Goal: Transaction & Acquisition: Purchase product/service

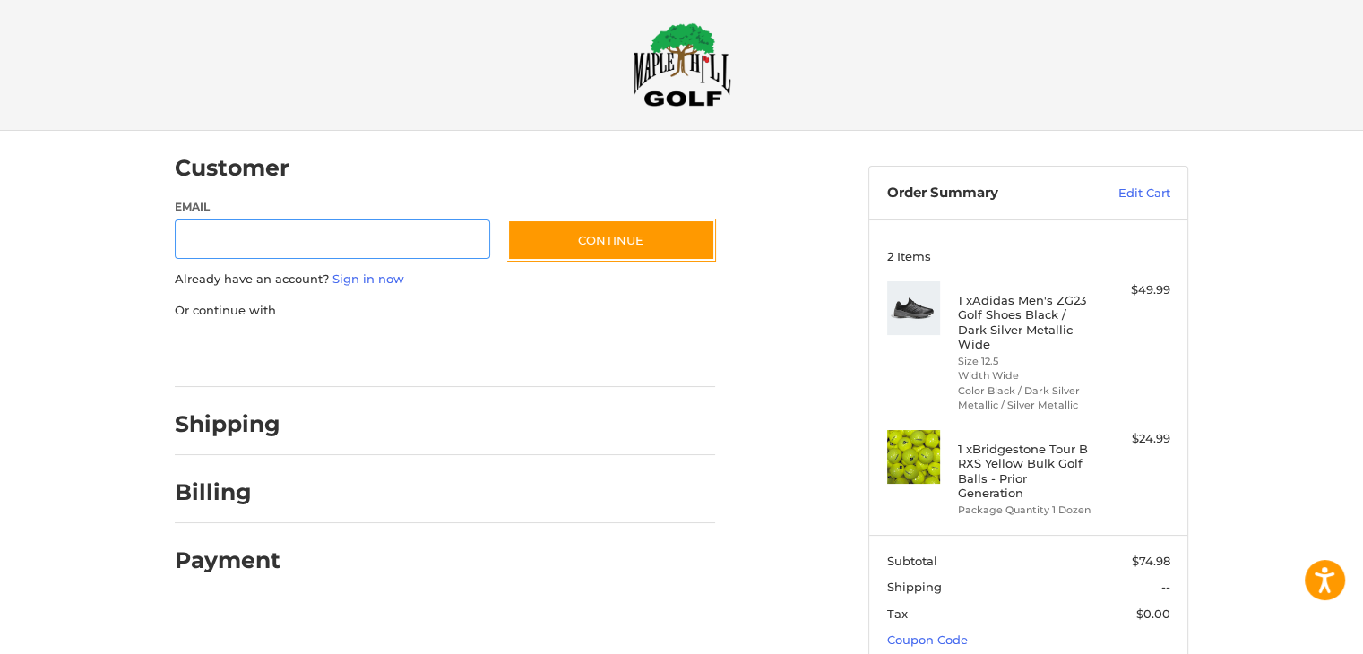
scroll to position [99, 0]
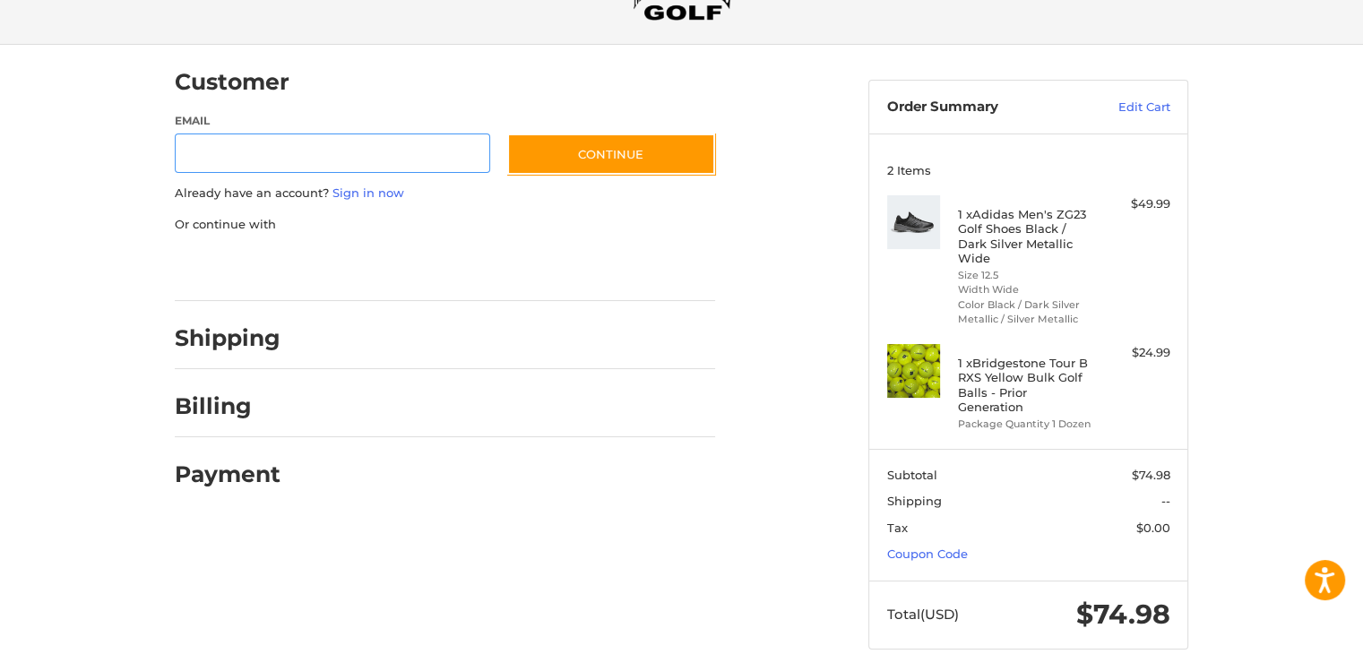
click at [373, 164] on input "Email" at bounding box center [332, 154] width 315 height 40
type input "**********"
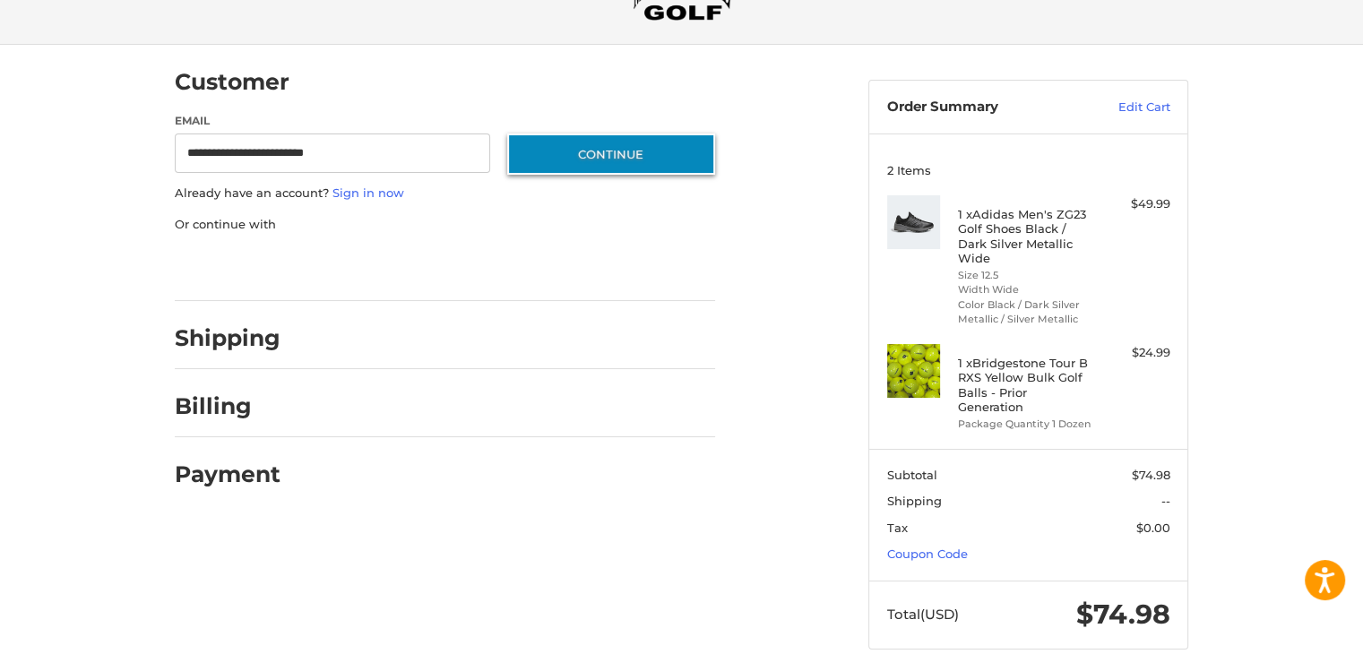
click at [685, 158] on button "Continue" at bounding box center [611, 154] width 208 height 41
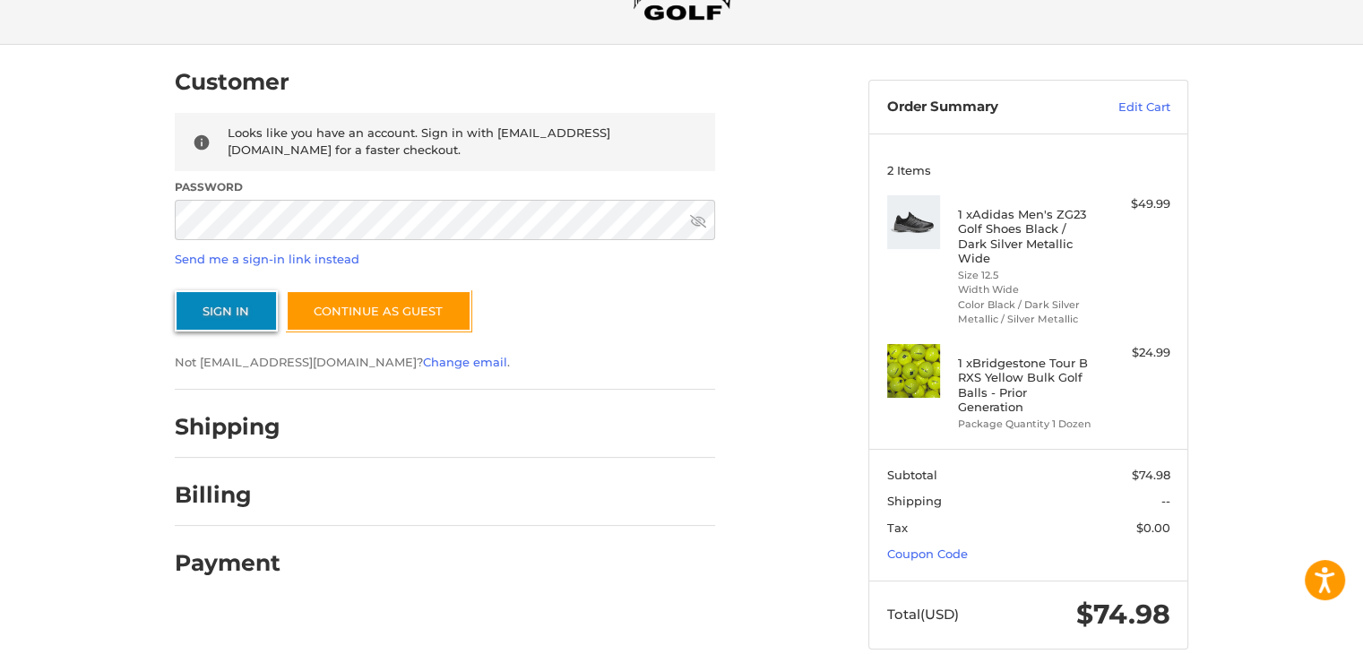
click at [244, 304] on button "Sign In" at bounding box center [226, 310] width 103 height 41
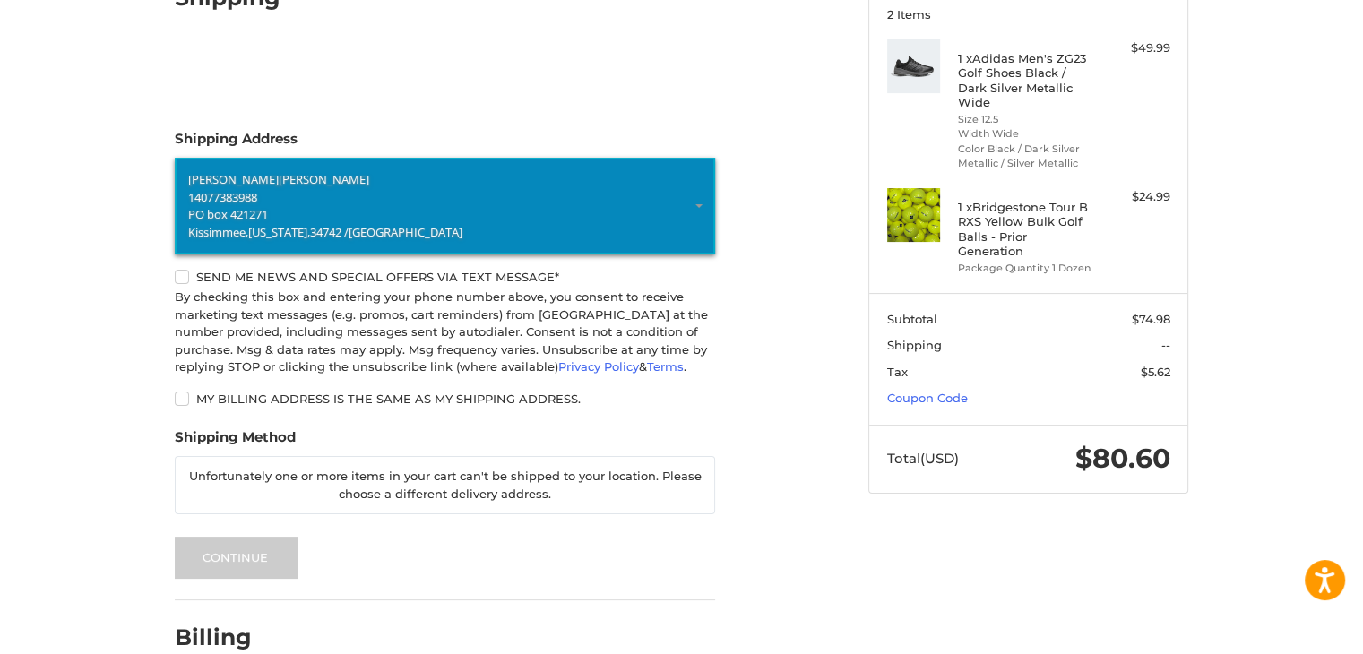
scroll to position [263, 0]
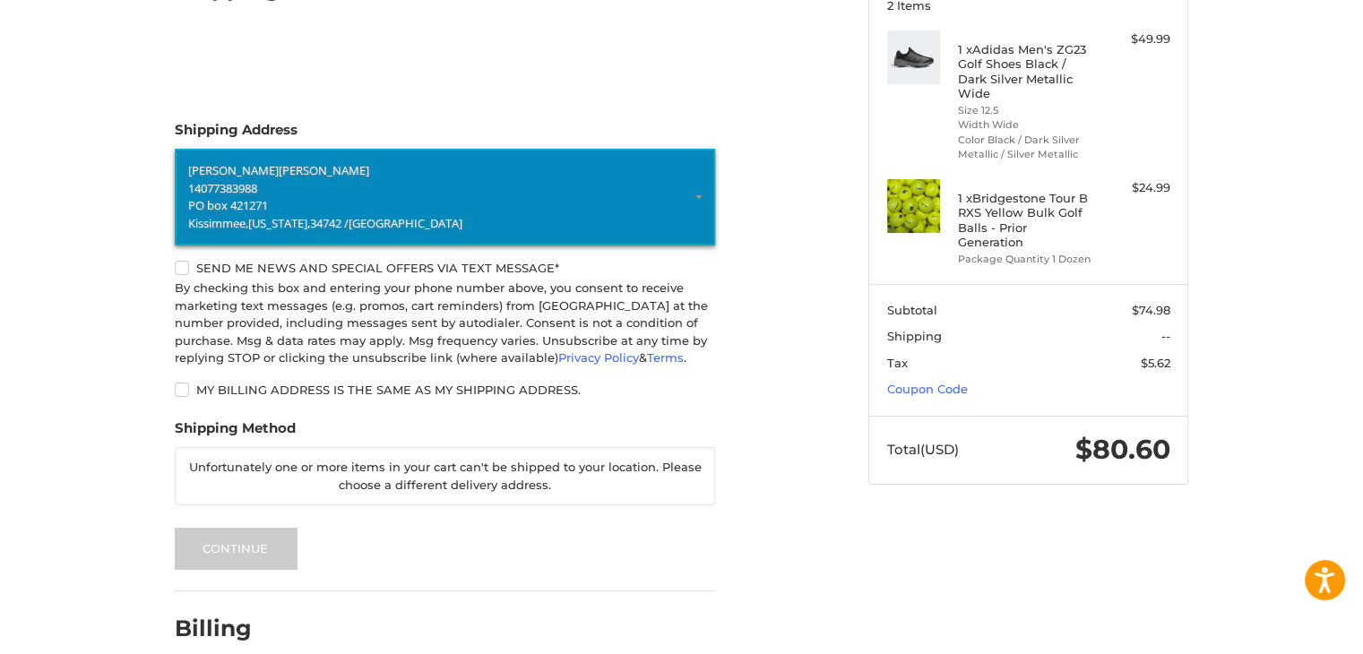
click at [687, 202] on p "PO box 421271" at bounding box center [444, 206] width 513 height 18
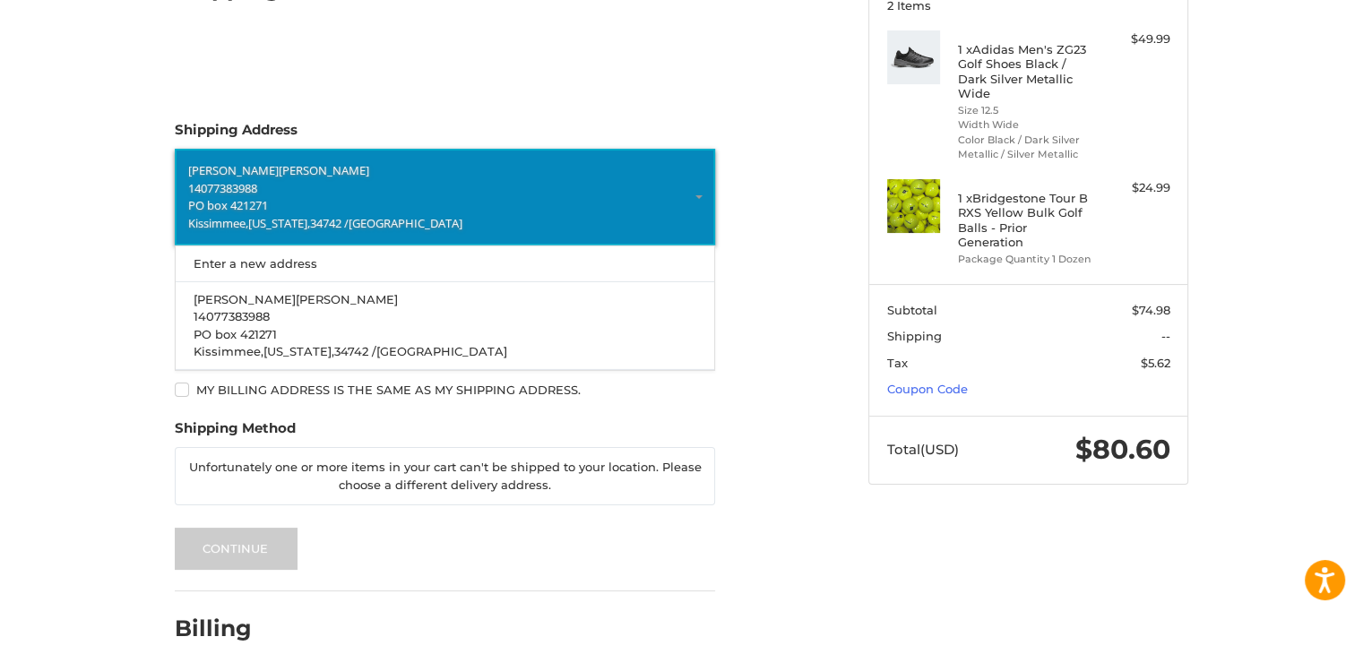
click at [181, 397] on label "My billing address is the same as my shipping address." at bounding box center [445, 390] width 540 height 14
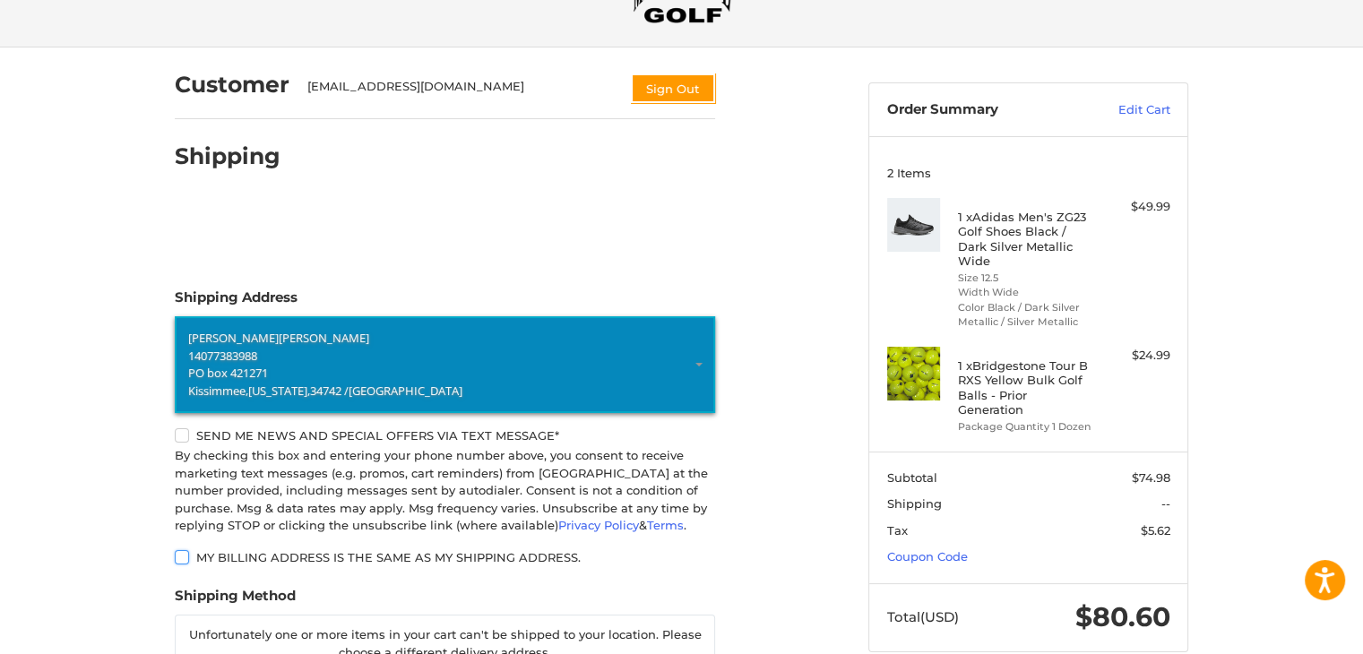
scroll to position [84, 0]
